Goal: Answer question/provide support

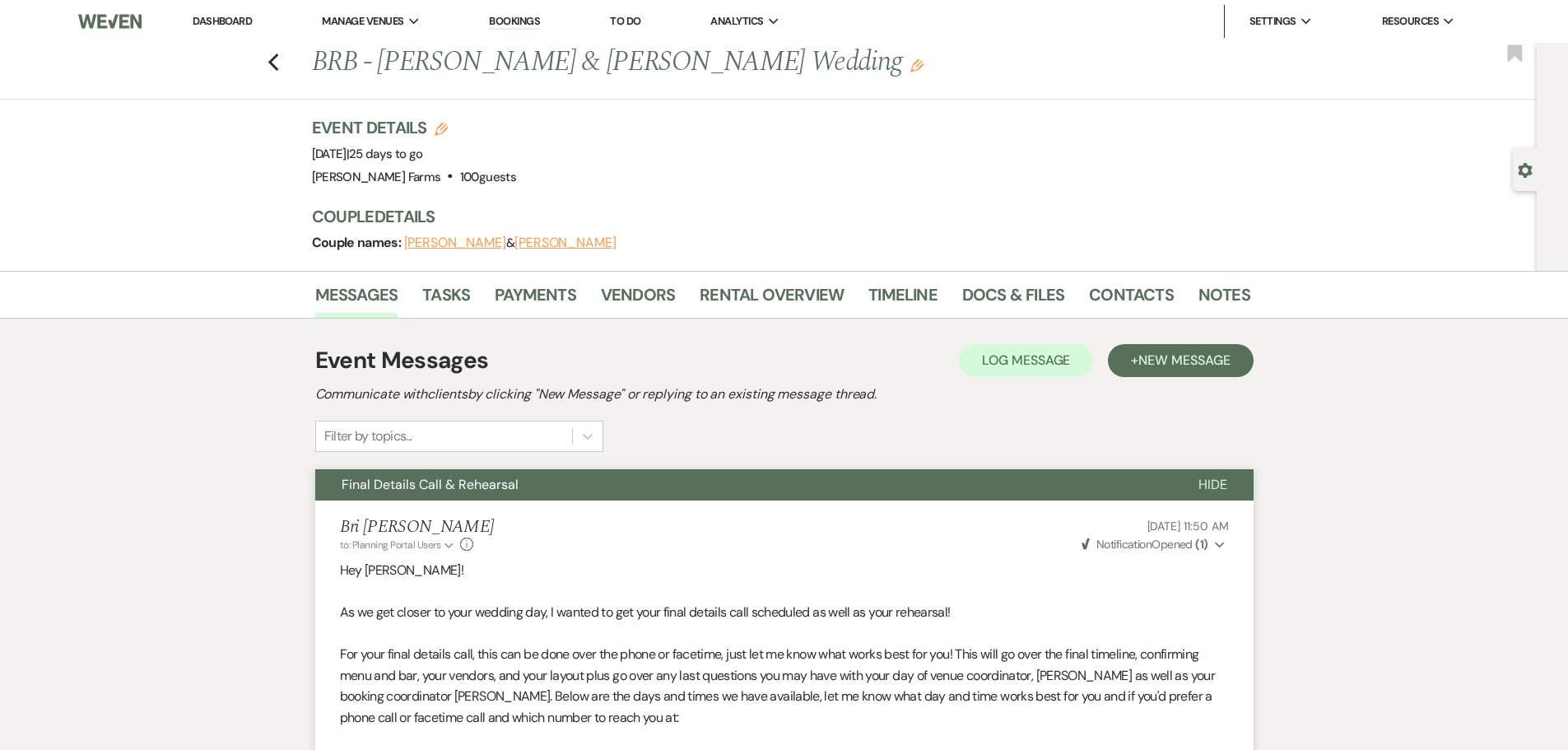
click at [237, 15] on link "Dashboard" at bounding box center [222, 21] width 60 height 14
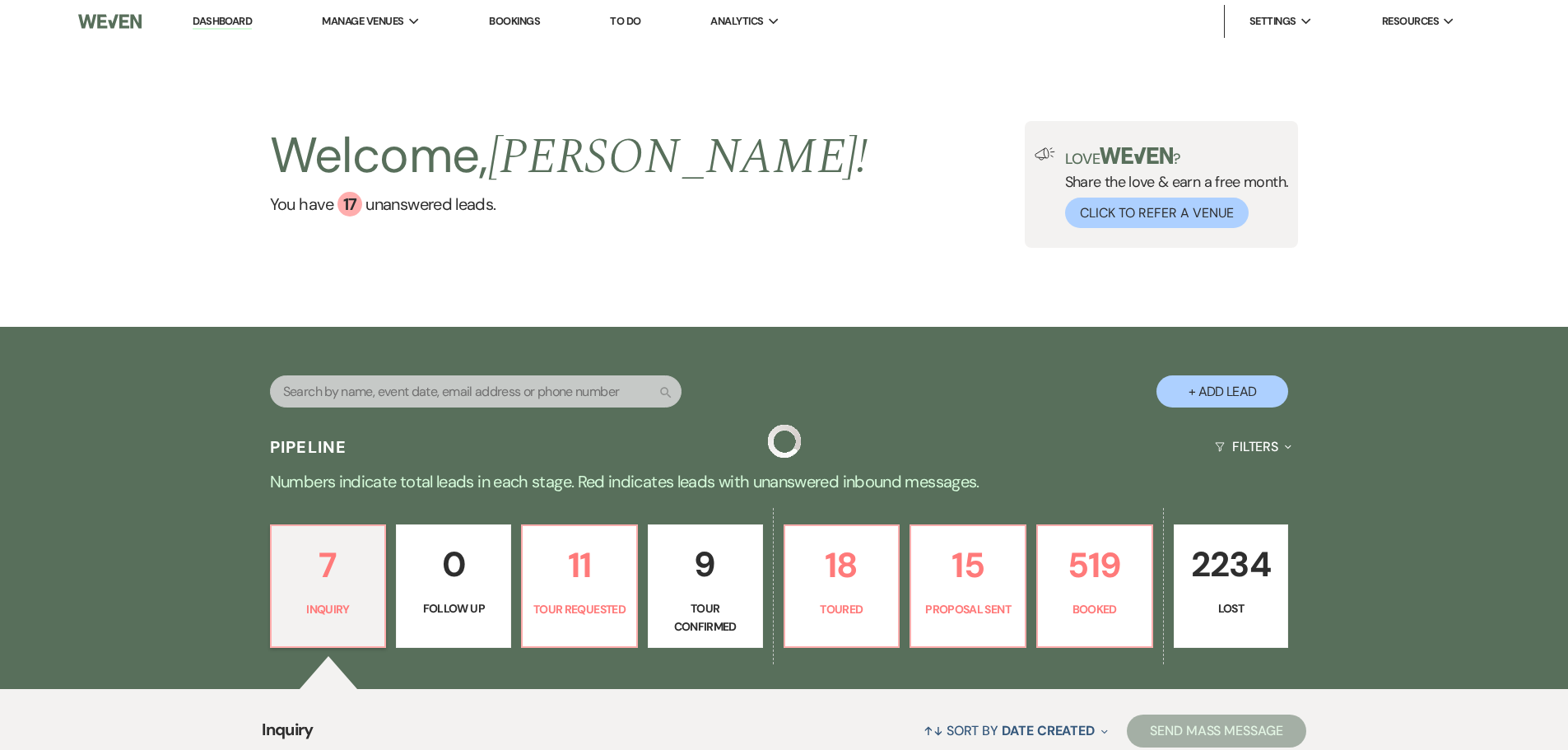
click at [332, 392] on input "text" at bounding box center [476, 391] width 412 height 32
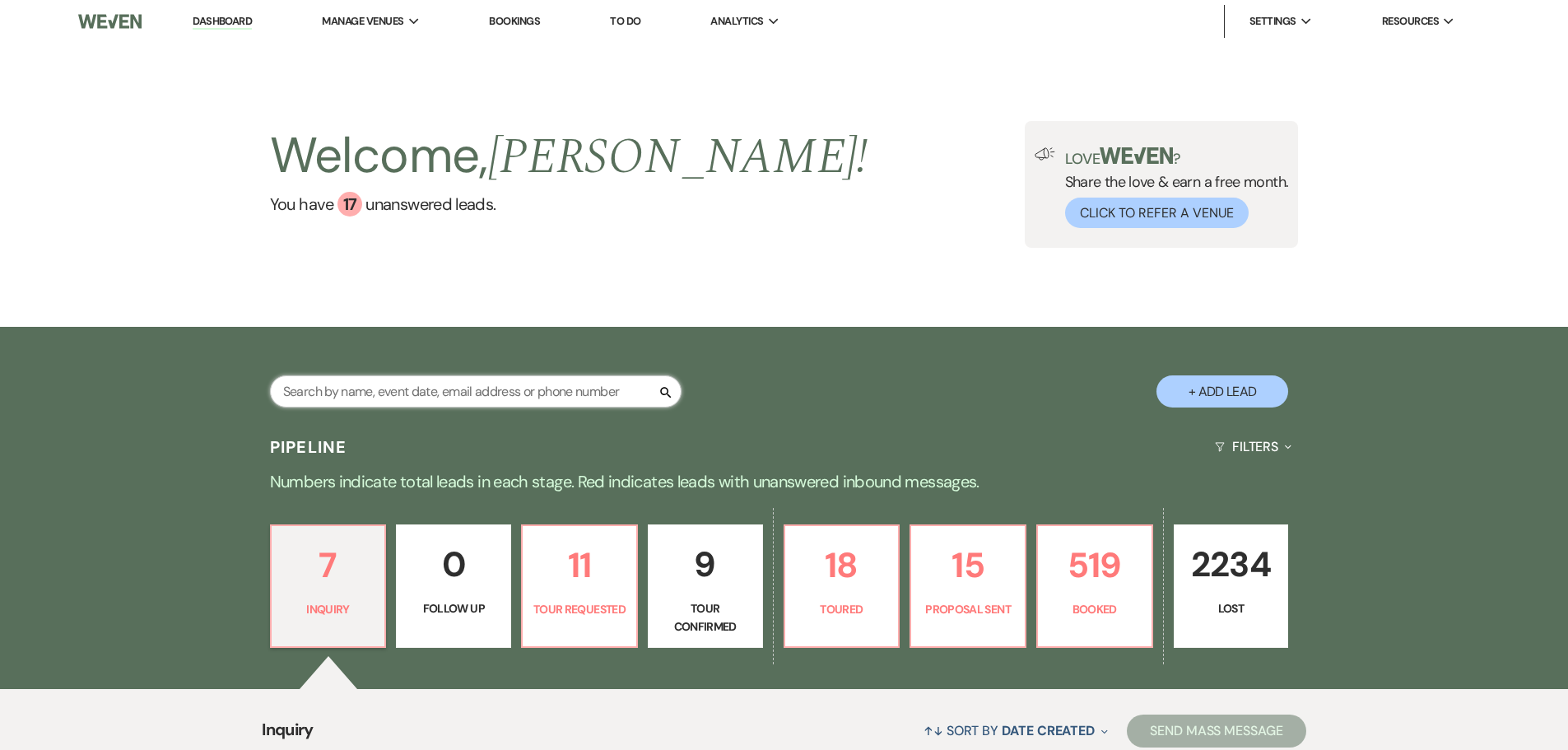
click at [329, 394] on input "text" at bounding box center [476, 391] width 412 height 32
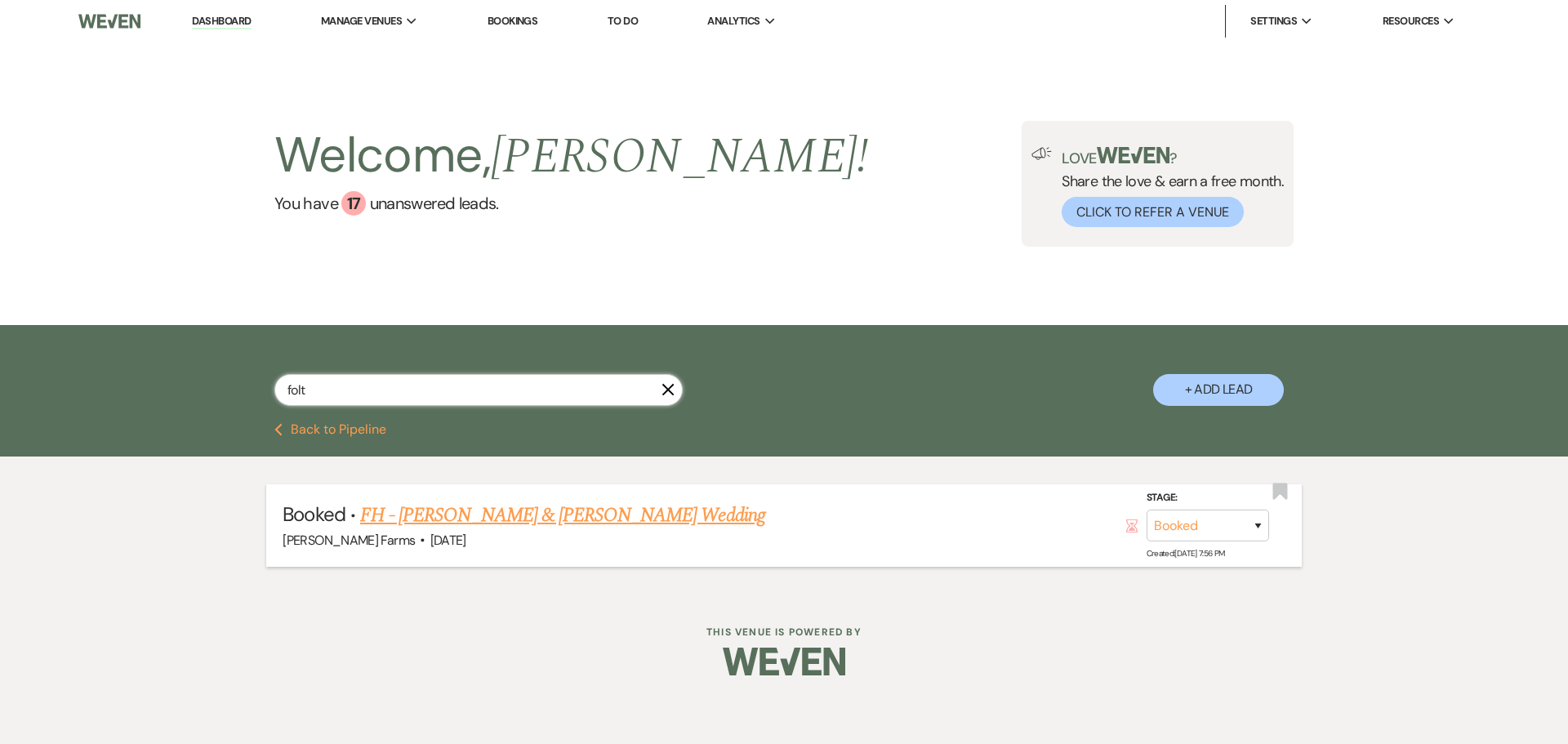
type input "folt"
click at [448, 511] on link "FH - [PERSON_NAME] & [PERSON_NAME] Wedding" at bounding box center [562, 515] width 405 height 30
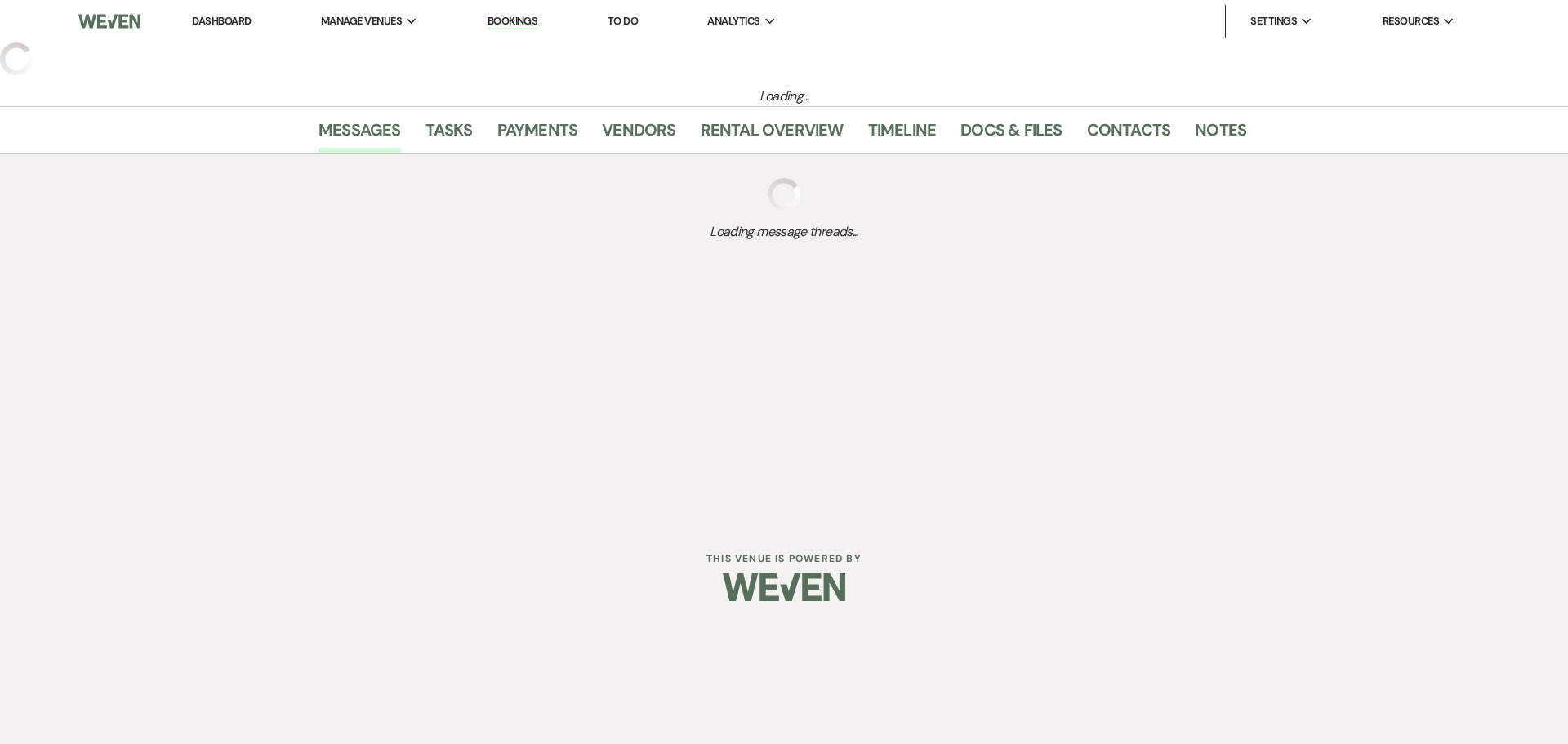
select select "23"
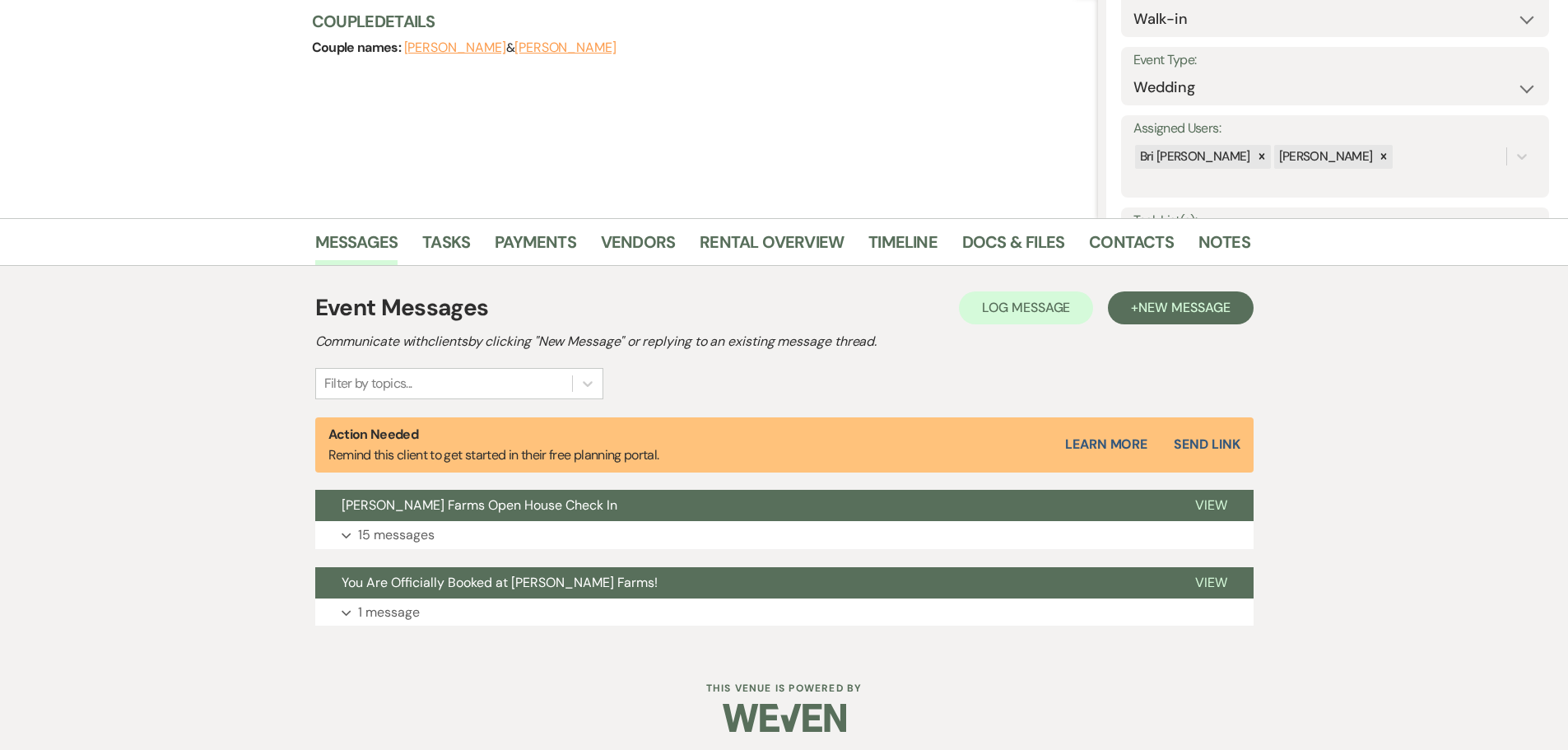
scroll to position [201, 0]
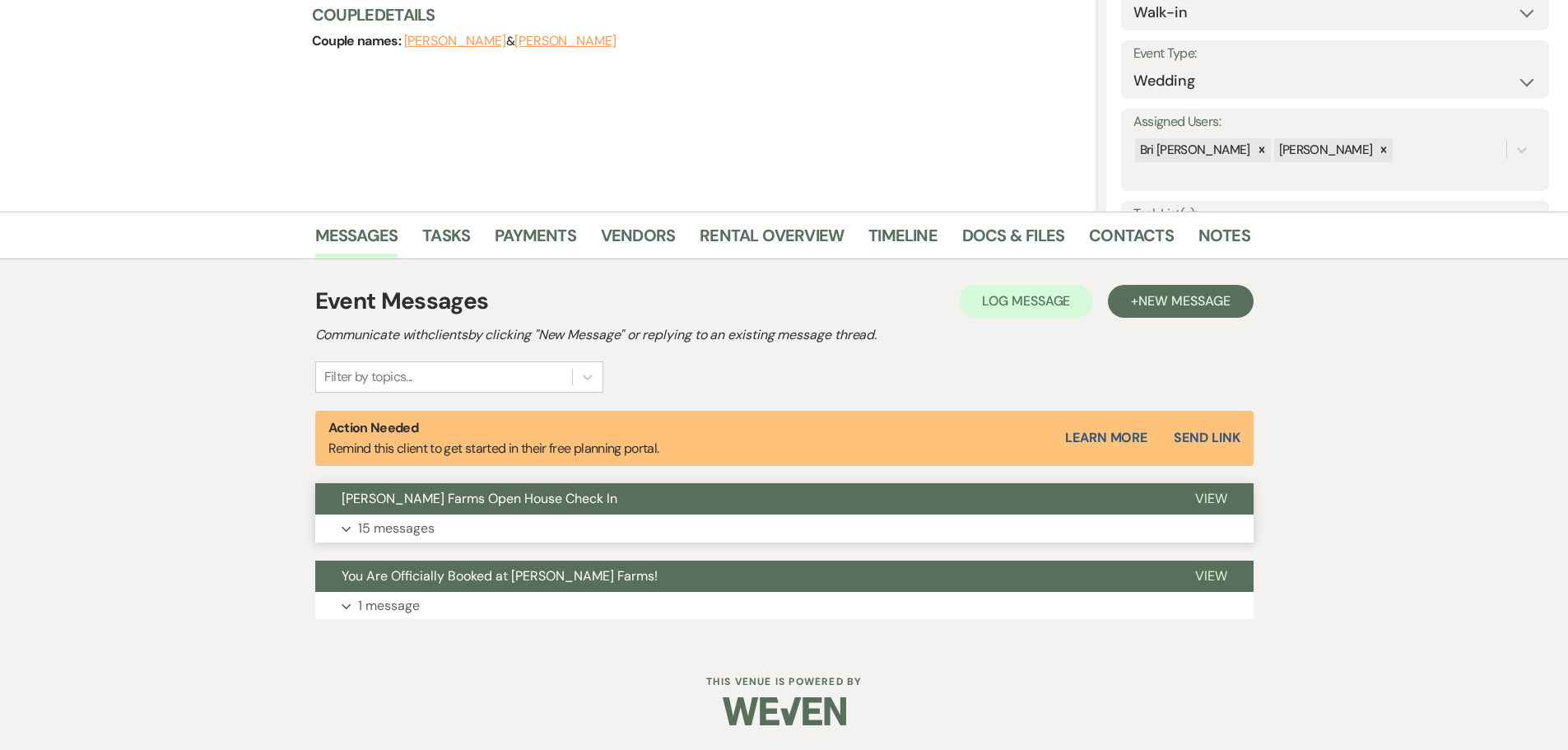
click at [476, 519] on button "Expand 15 messages" at bounding box center [784, 529] width 938 height 28
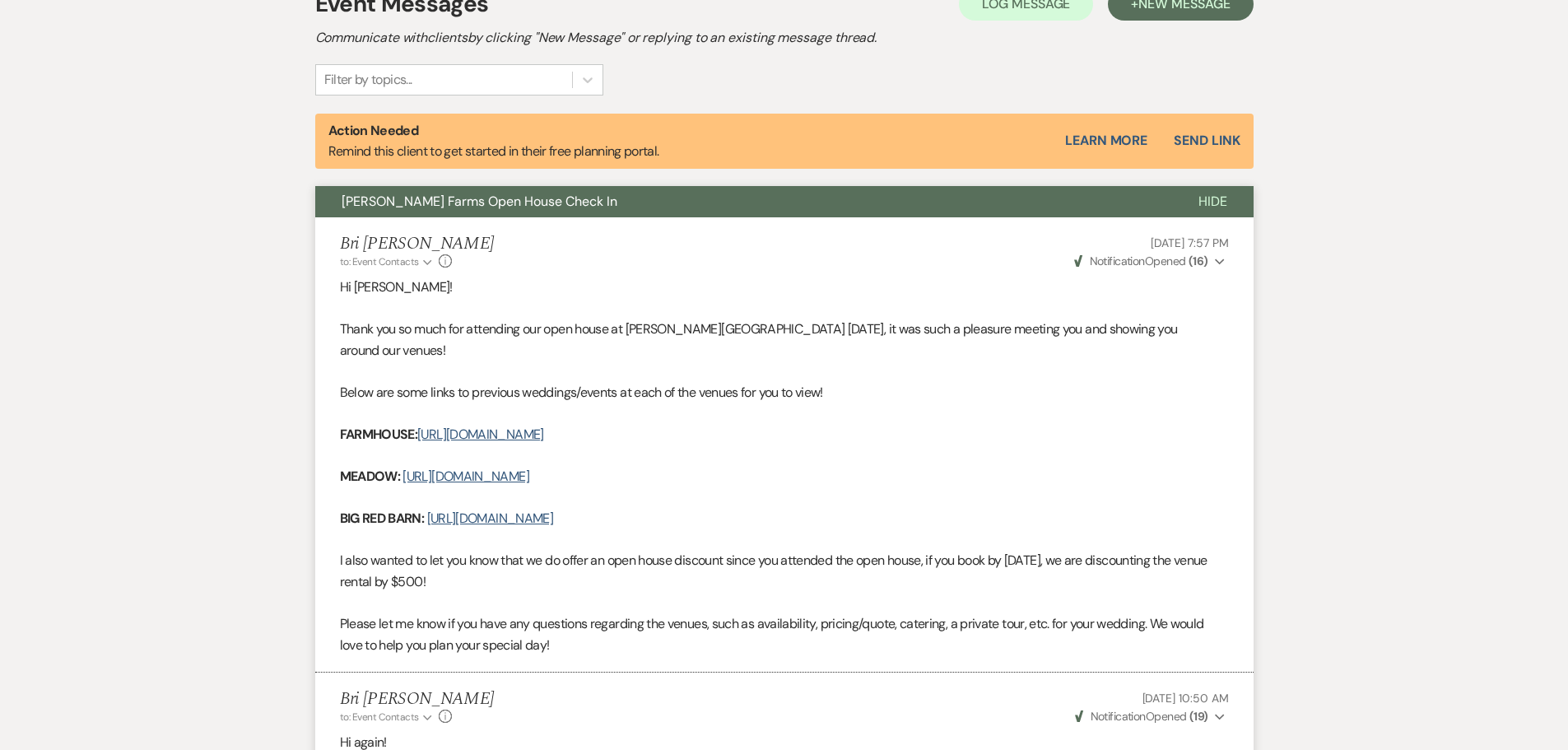
scroll to position [413, 0]
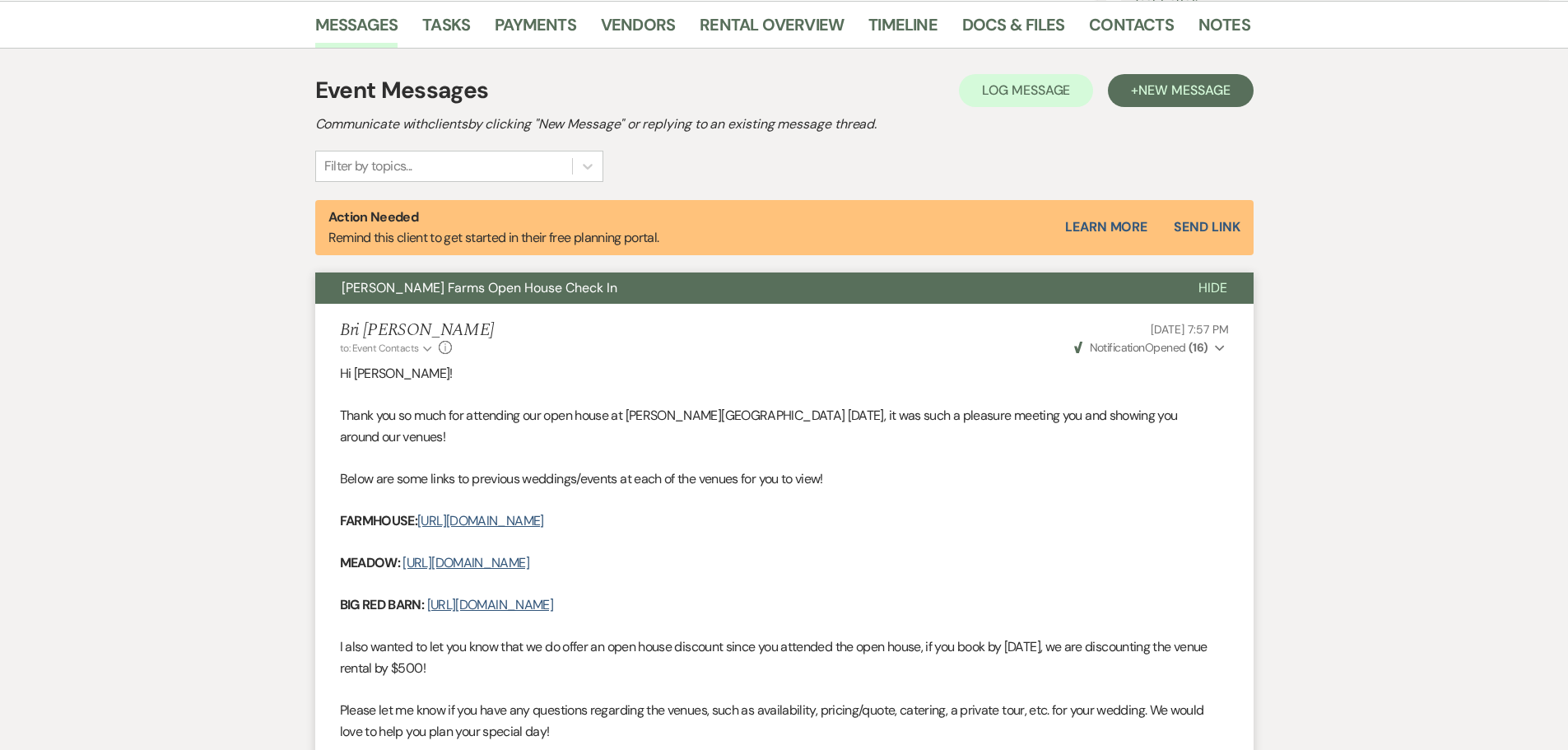
click at [606, 302] on button "[PERSON_NAME] Farms Open House Check In" at bounding box center [743, 288] width 857 height 31
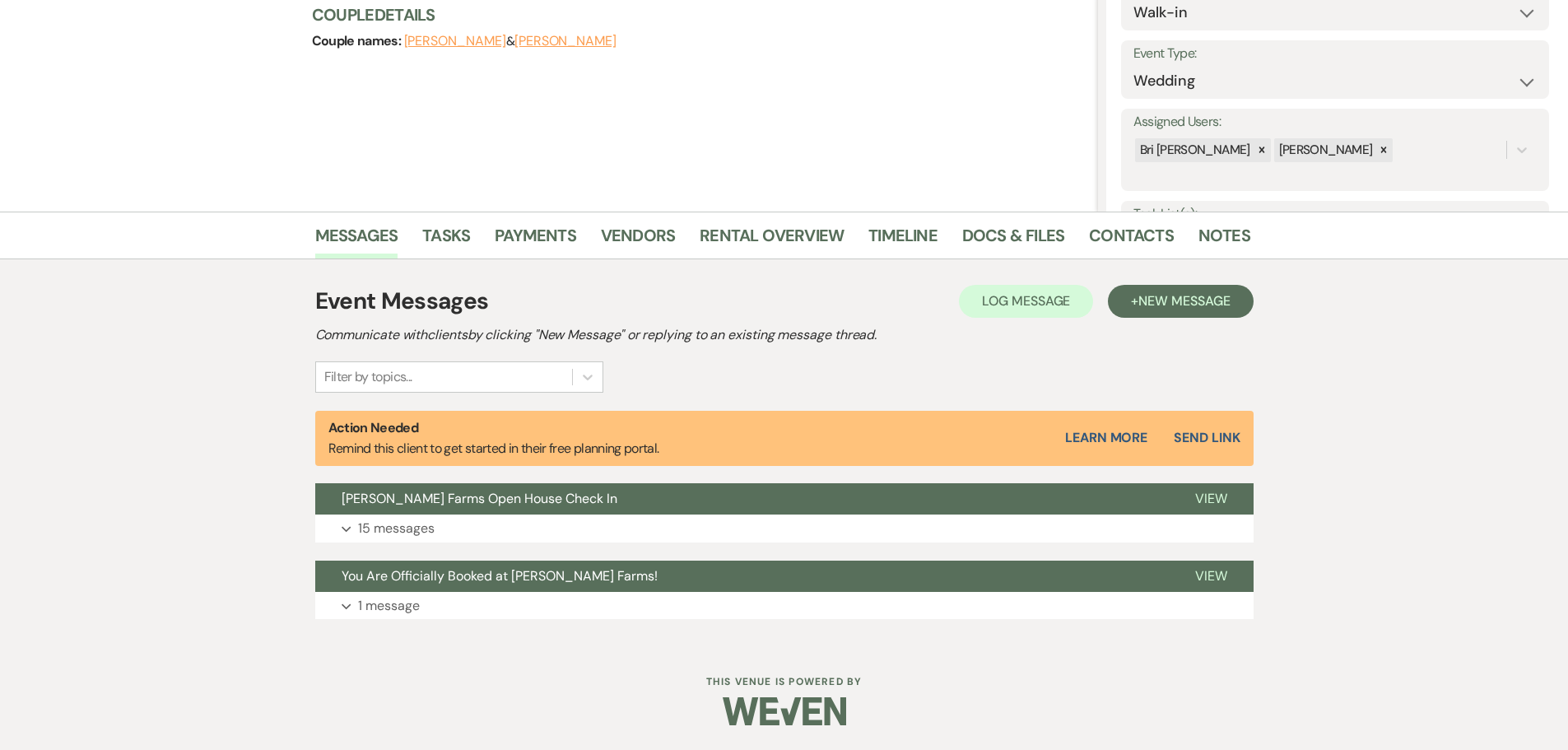
scroll to position [0, 0]
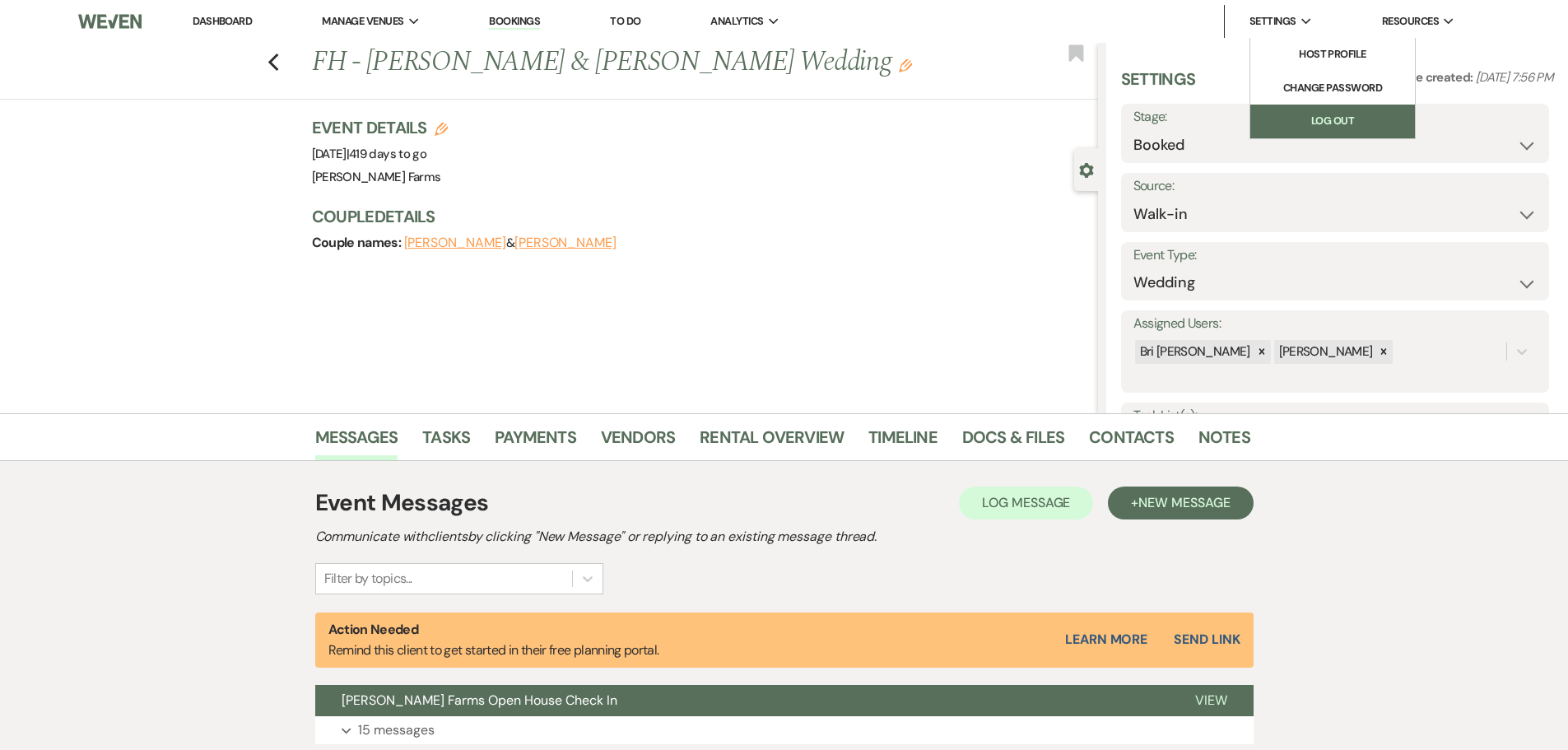
click at [1308, 123] on link "Log Out" at bounding box center [1333, 121] width 165 height 33
